Goal: Navigation & Orientation: Find specific page/section

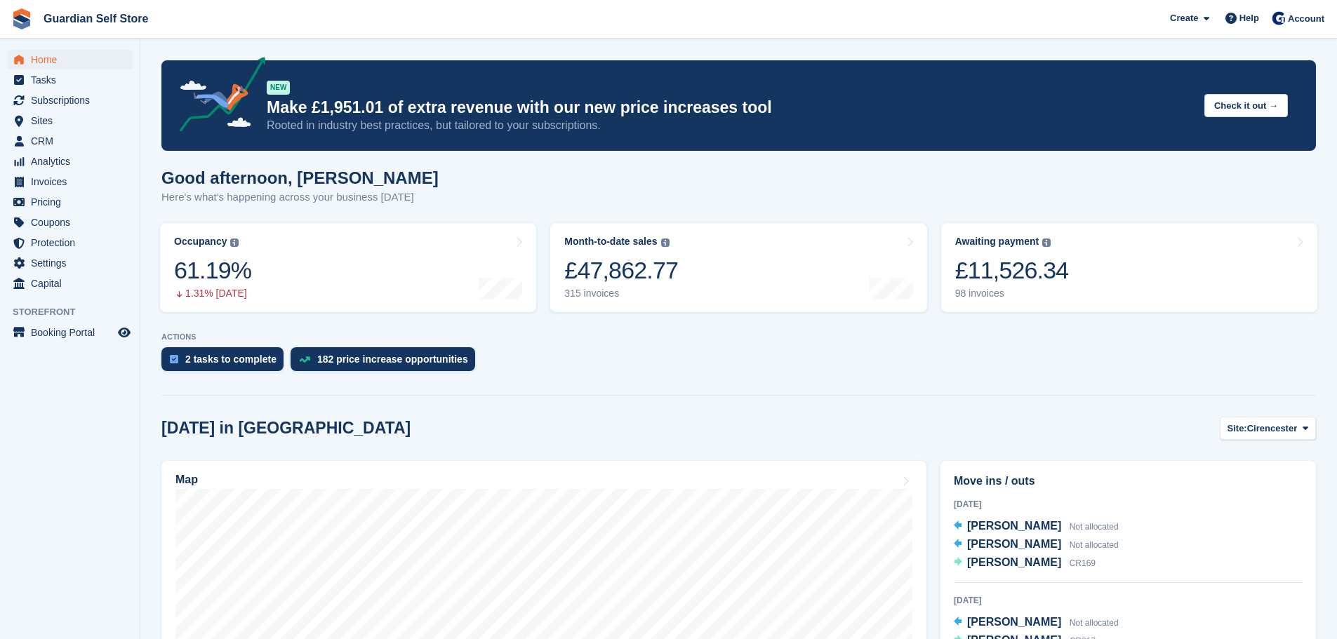
scroll to position [234, 0]
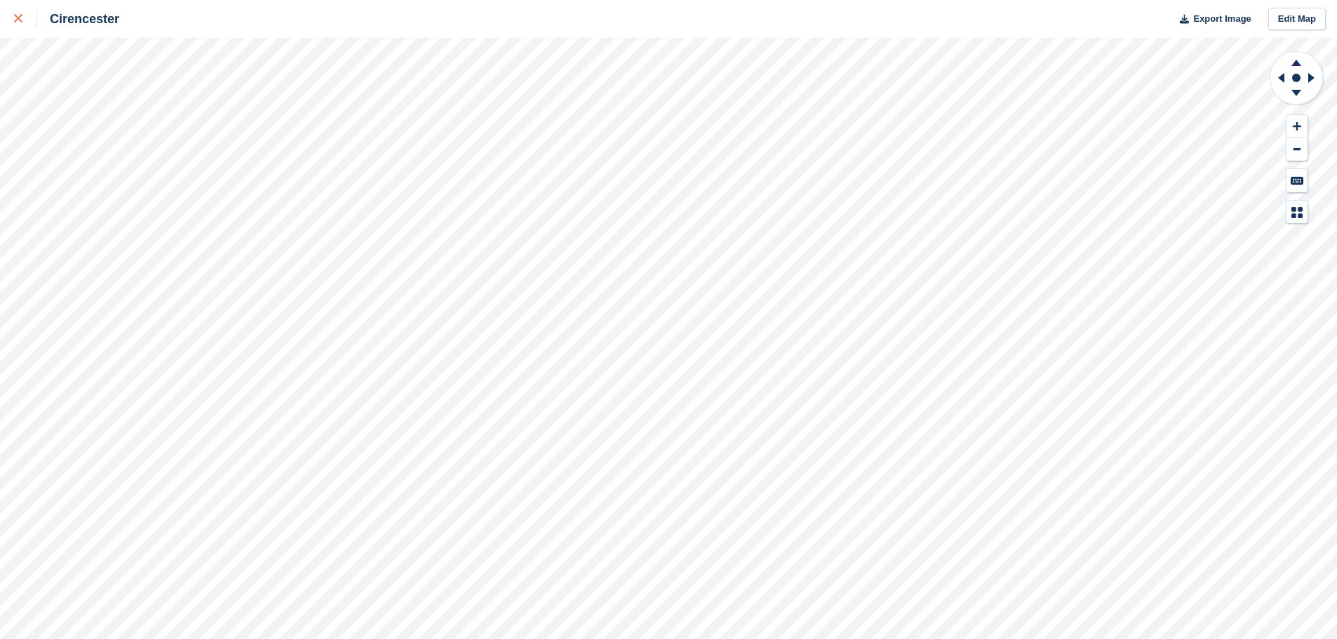
click at [17, 25] on div at bounding box center [25, 19] width 23 height 17
